Goal: Use online tool/utility: Utilize a website feature to perform a specific function

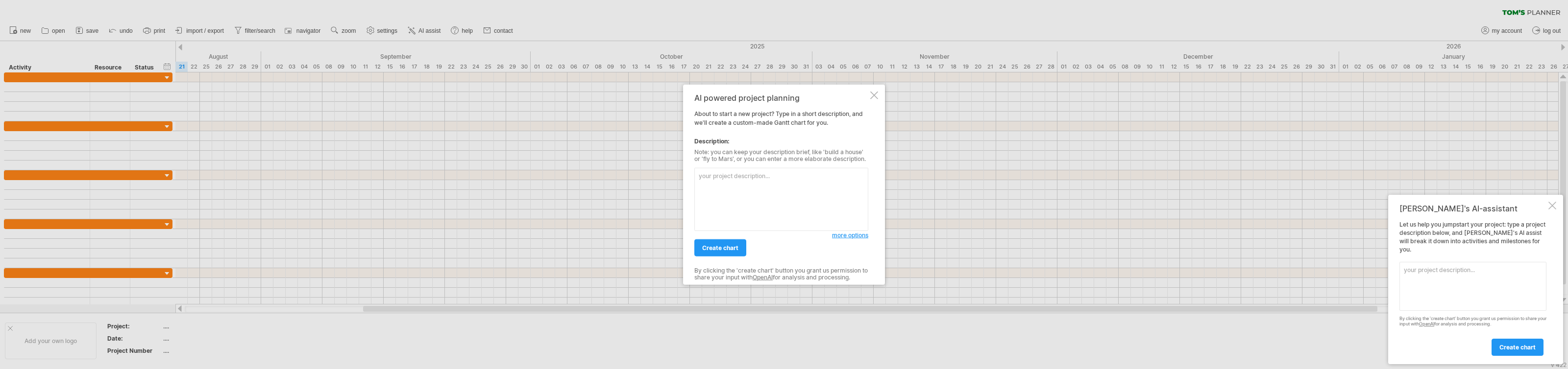
click at [873, 94] on div at bounding box center [874, 95] width 8 height 8
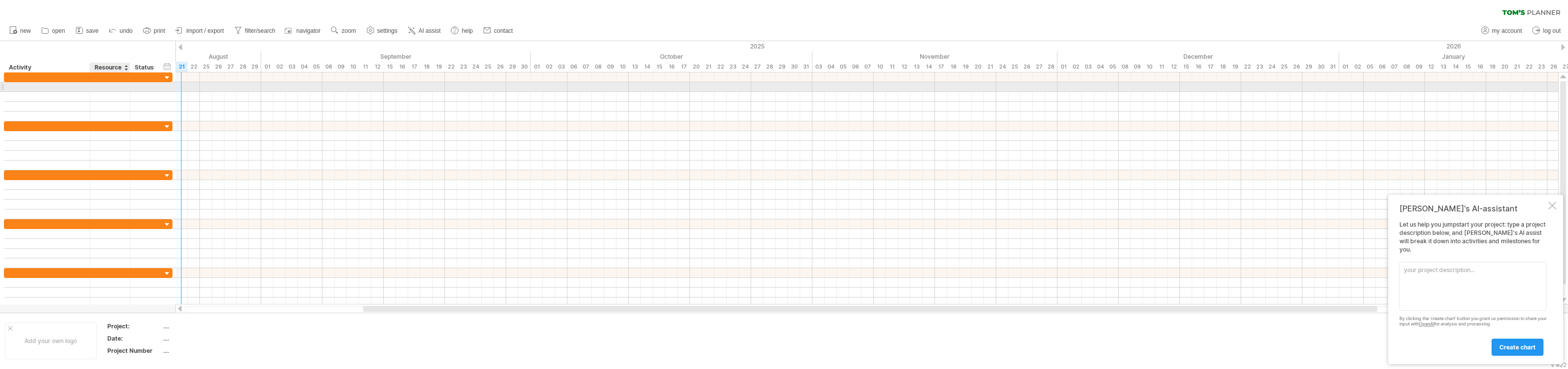
click at [107, 85] on div at bounding box center [110, 86] width 30 height 9
type input "*"
click at [82, 84] on div at bounding box center [47, 86] width 75 height 9
type input "*"
click at [147, 86] on div at bounding box center [145, 86] width 21 height 9
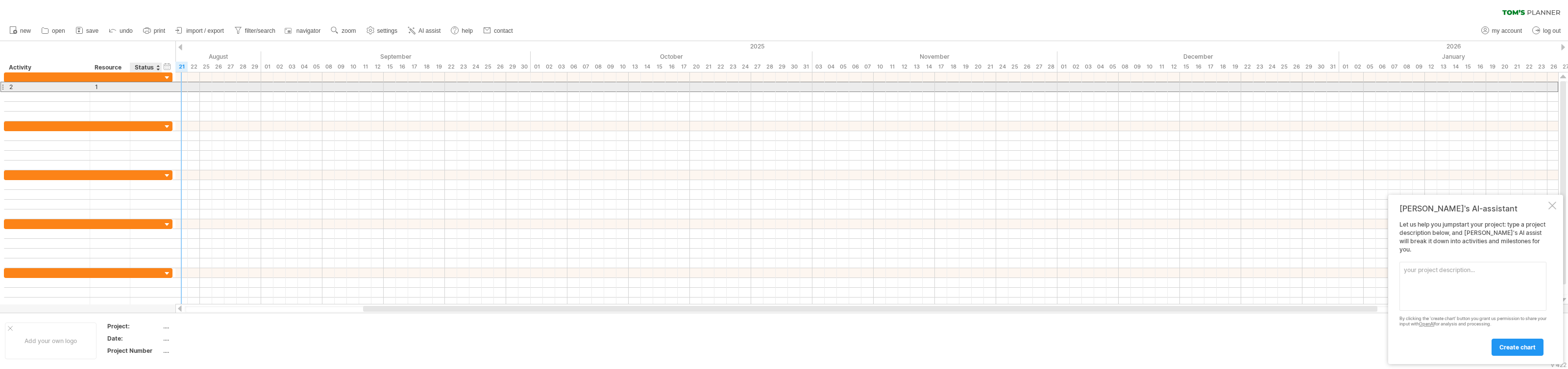
click at [146, 87] on input "text" at bounding box center [145, 86] width 21 height 9
type input "****"
click at [205, 86] on div at bounding box center [867, 87] width 1383 height 10
click at [205, 85] on div at bounding box center [867, 87] width 1383 height 10
click at [181, 84] on div at bounding box center [867, 87] width 1383 height 10
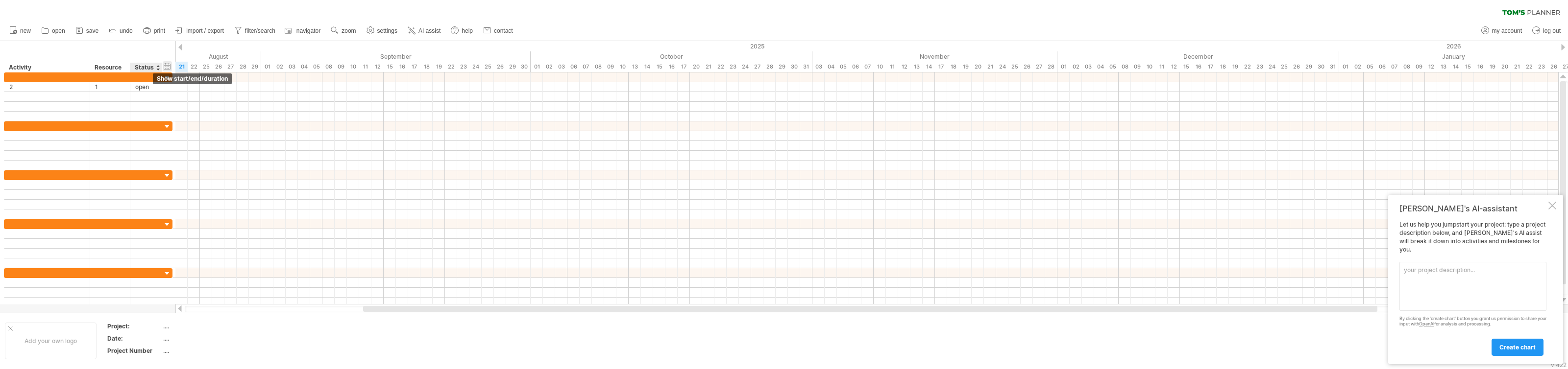
click at [167, 67] on div "hide start/end/duration show start/end/duration" at bounding box center [167, 66] width 9 height 10
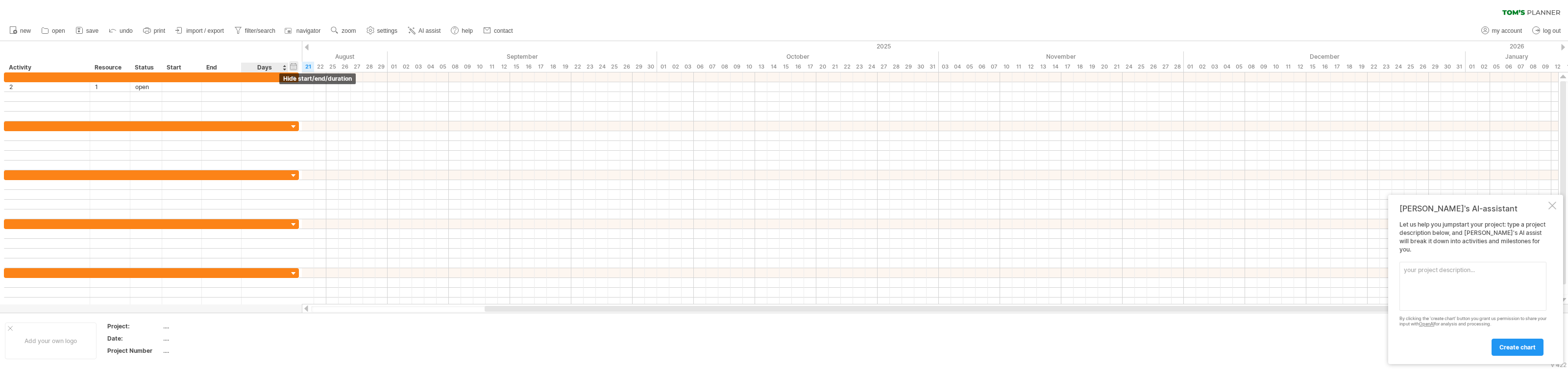
click at [293, 69] on div "hide start/end/duration show start/end/duration" at bounding box center [293, 66] width 9 height 10
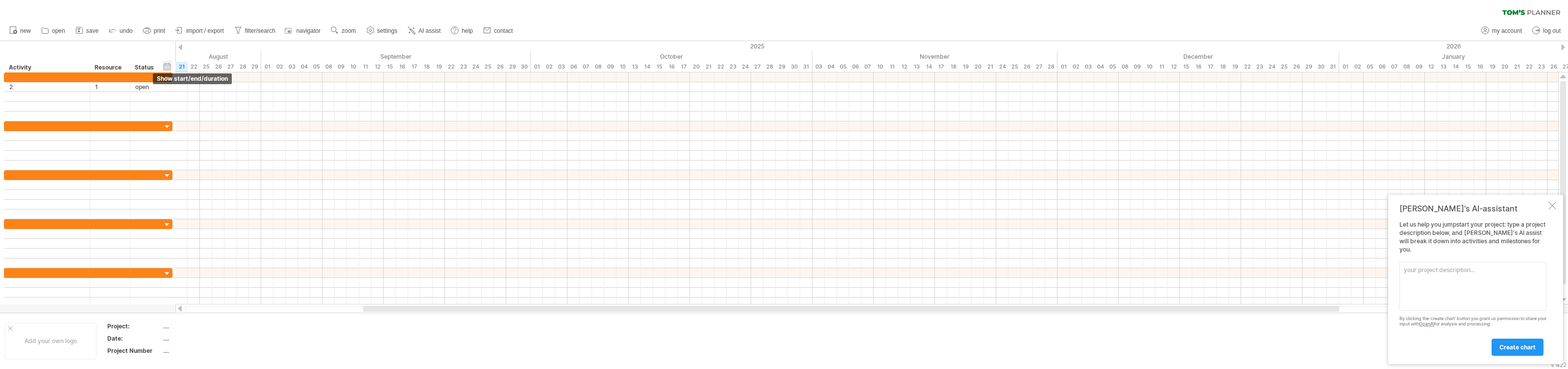
click at [167, 66] on div "hide start/end/duration show start/end/duration" at bounding box center [167, 66] width 9 height 10
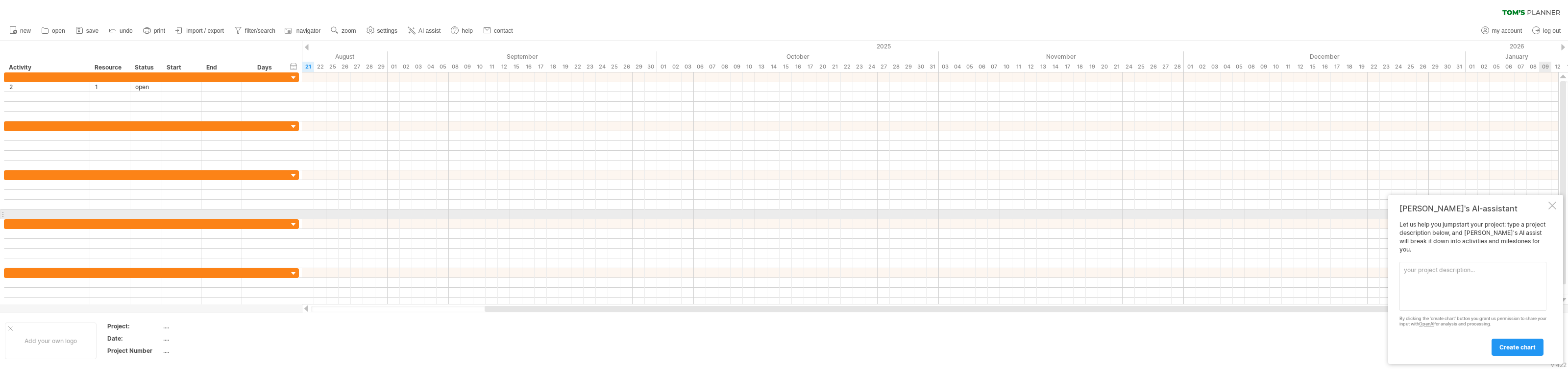
click at [1552, 210] on div at bounding box center [1552, 205] width 8 height 8
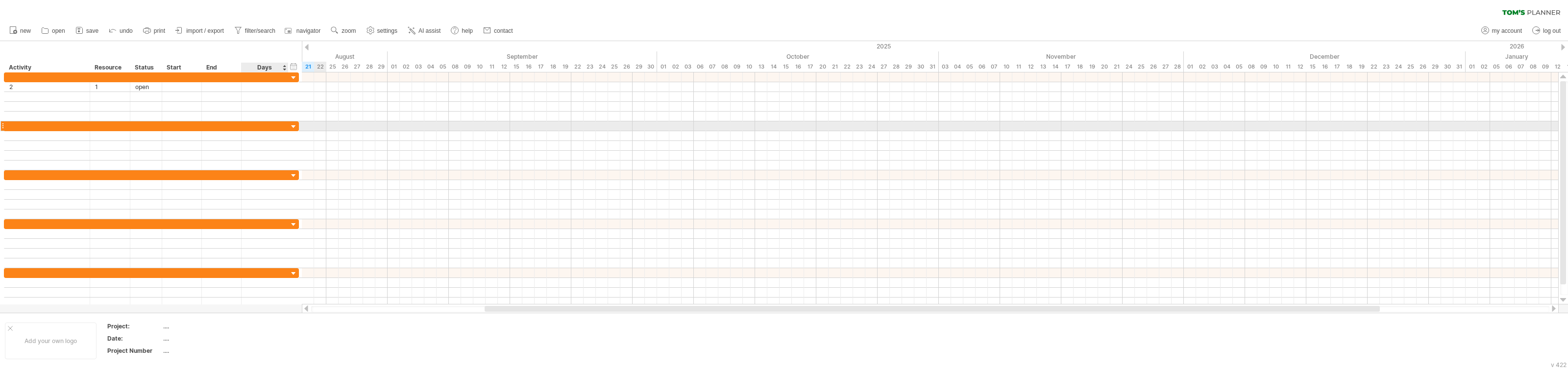
click at [292, 124] on div at bounding box center [293, 126] width 9 height 9
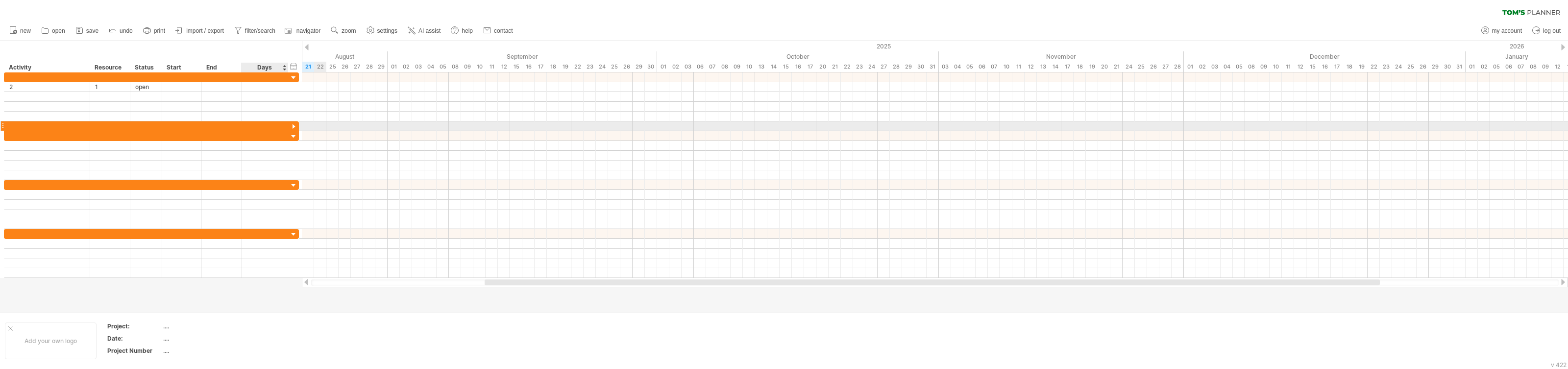
click at [292, 124] on div at bounding box center [293, 126] width 9 height 9
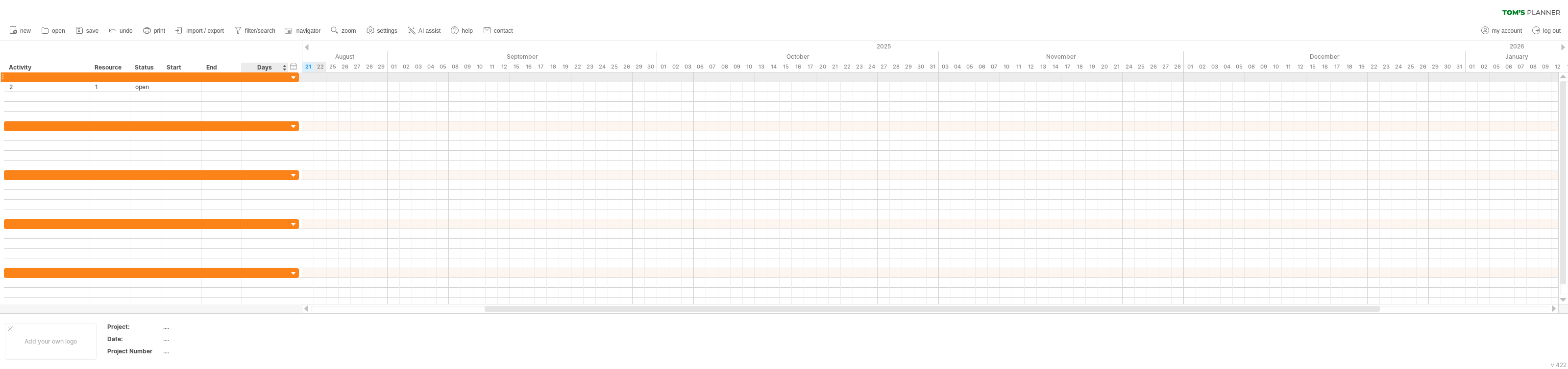
click at [293, 77] on div at bounding box center [293, 78] width 9 height 9
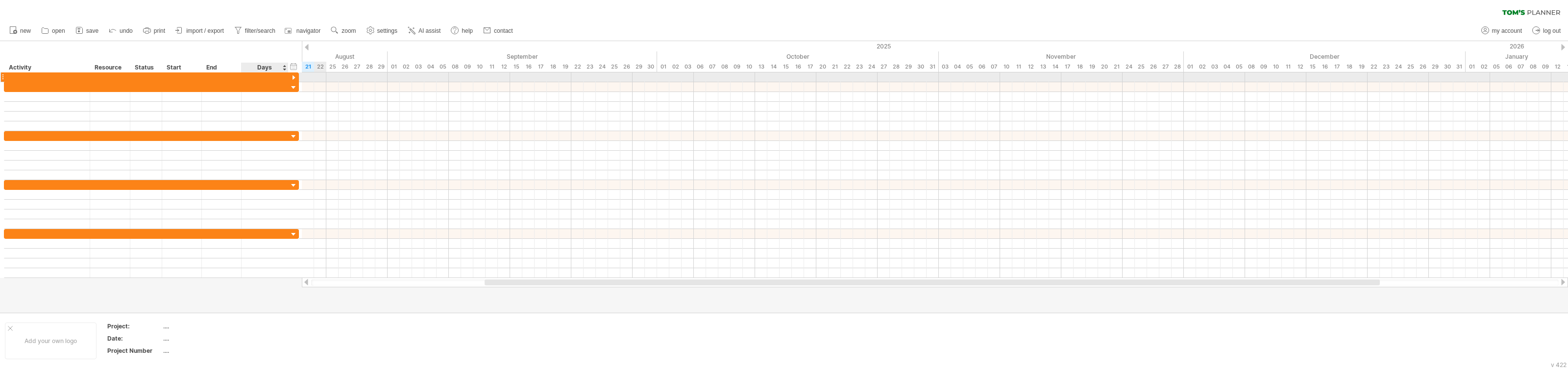
click at [293, 77] on div at bounding box center [293, 78] width 9 height 9
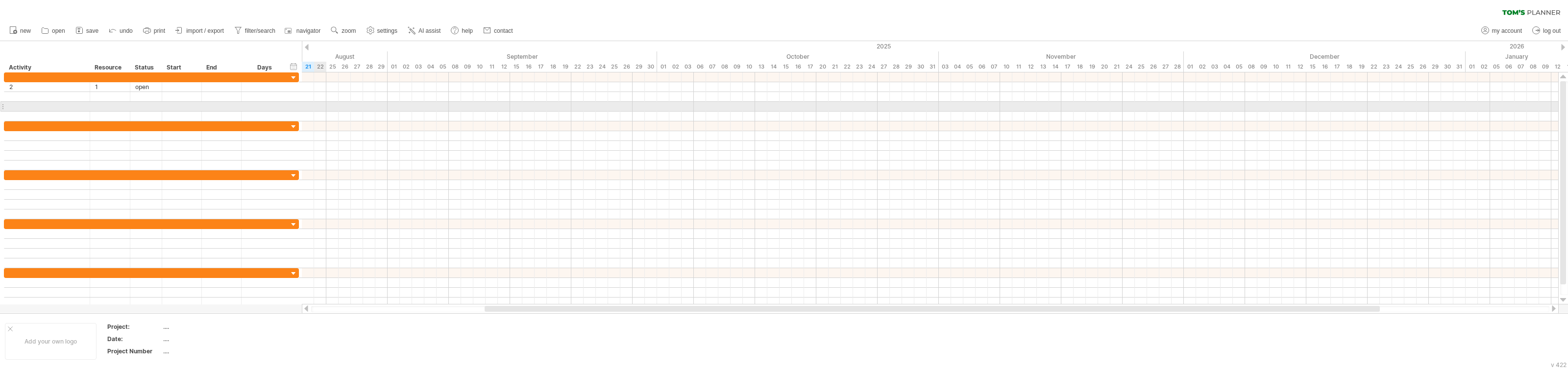
click at [3, 106] on div at bounding box center [2, 106] width 4 height 10
click at [17, 106] on div at bounding box center [47, 106] width 75 height 9
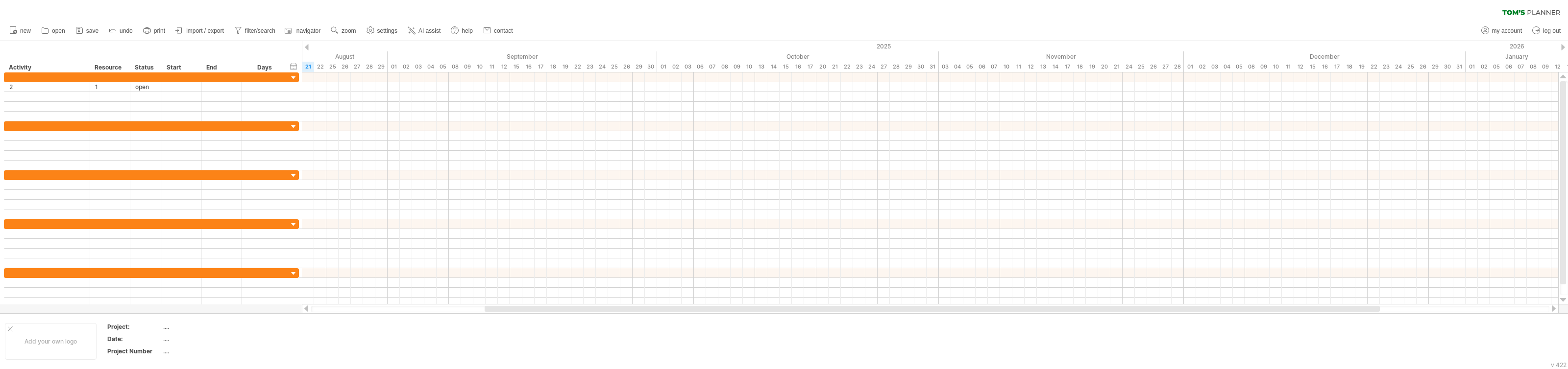
click at [559, 32] on div "new" at bounding box center [784, 31] width 1568 height 21
